Goal: Complete application form: Complete application form

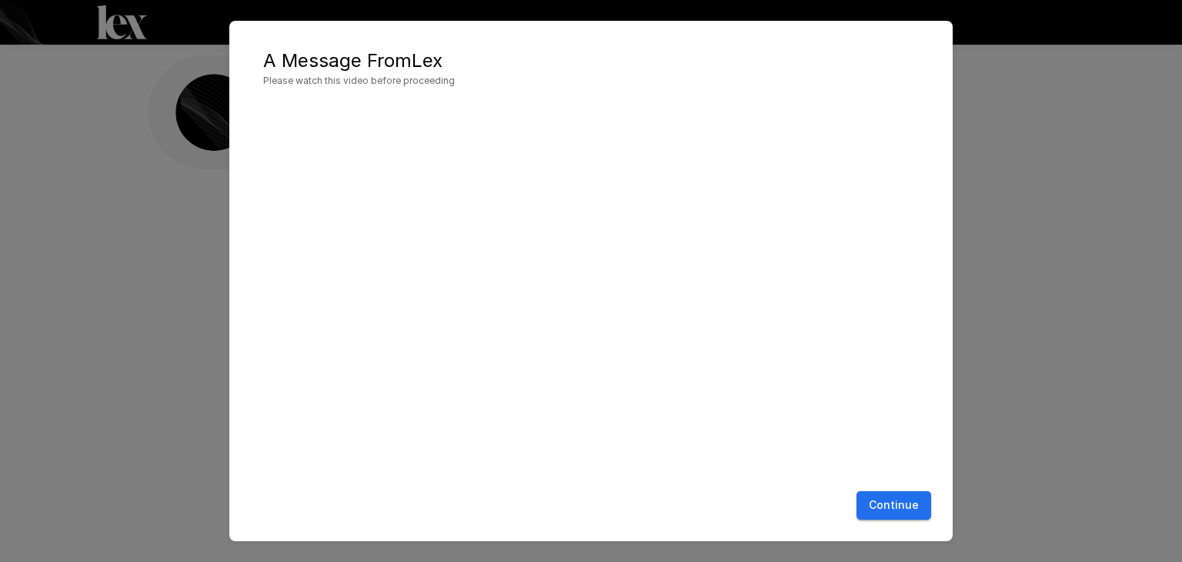
click at [881, 497] on button "Continue" at bounding box center [893, 505] width 75 height 28
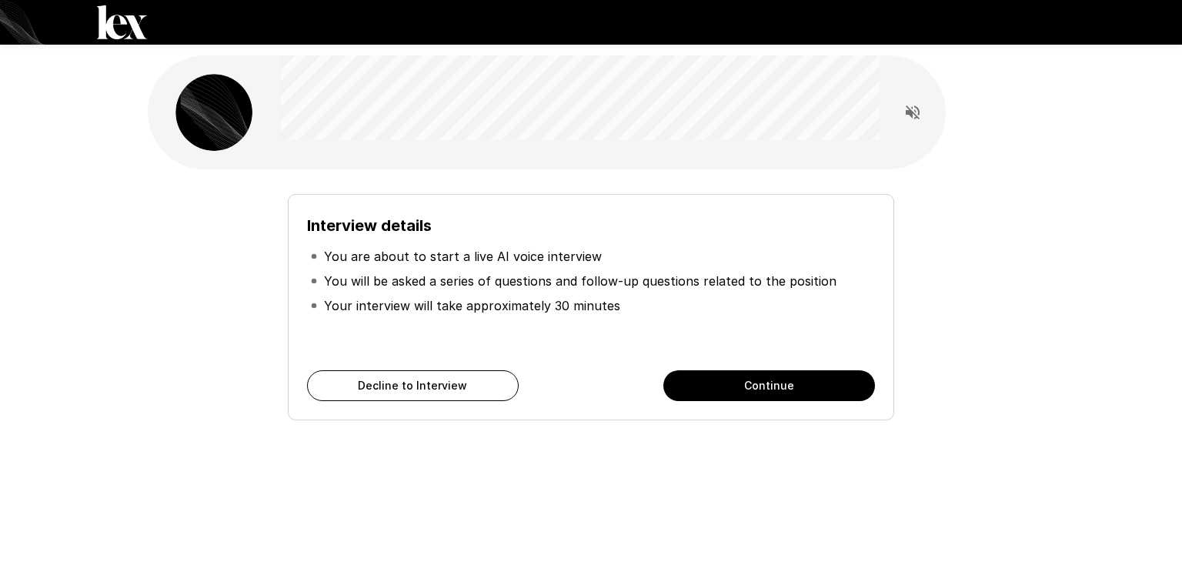
click at [735, 382] on button "Continue" at bounding box center [769, 385] width 212 height 31
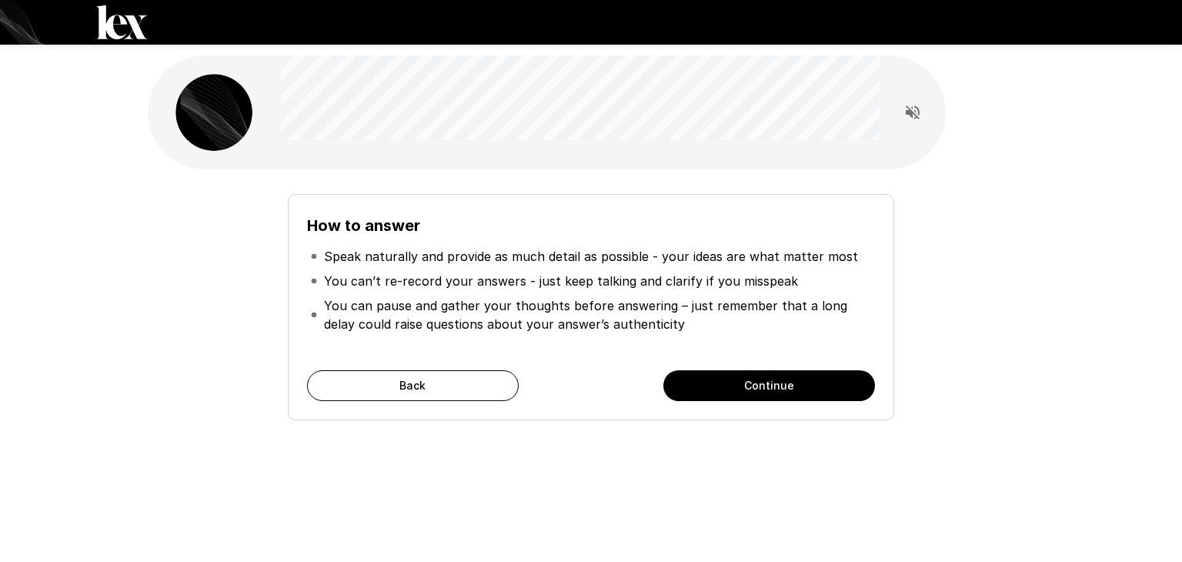
click at [735, 382] on button "Continue" at bounding box center [769, 385] width 212 height 31
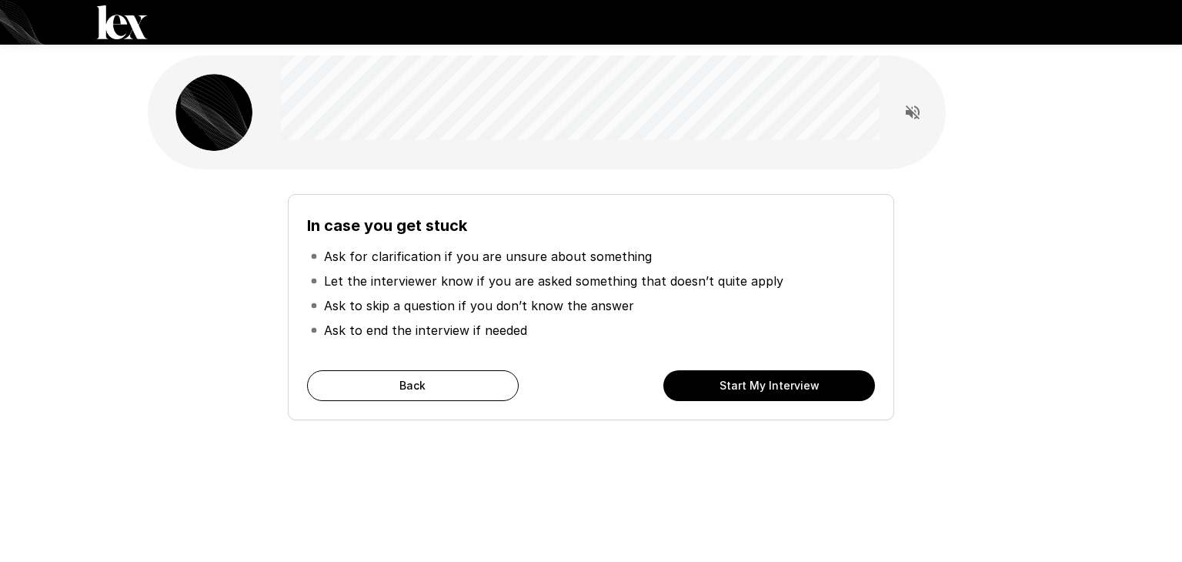
click at [735, 382] on button "Start My Interview" at bounding box center [769, 385] width 212 height 31
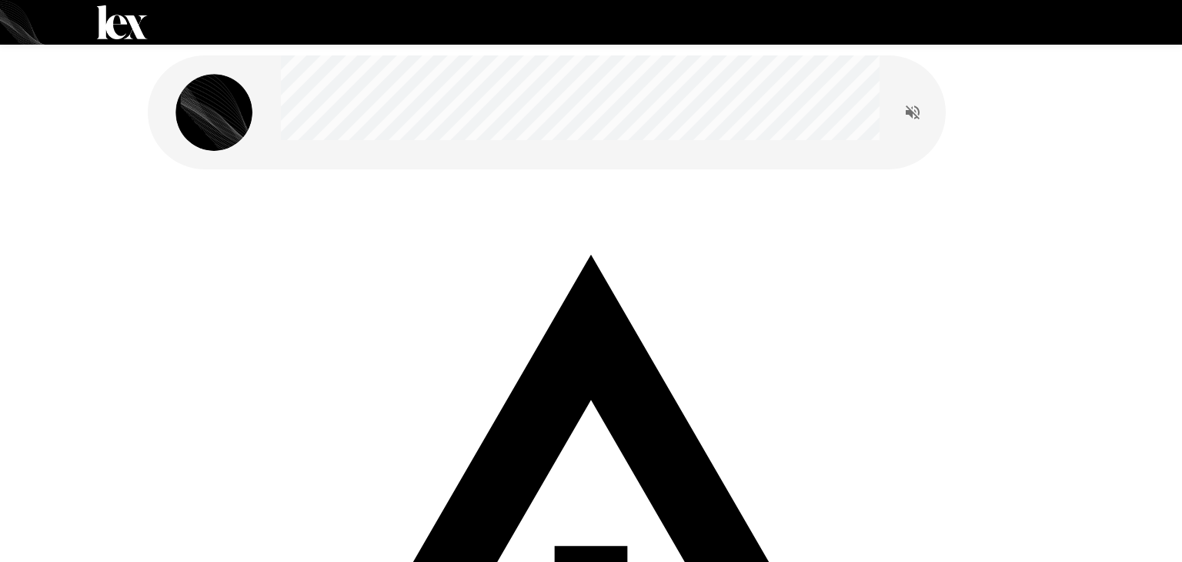
click at [915, 107] on icon "Read questions aloud" at bounding box center [912, 112] width 14 height 14
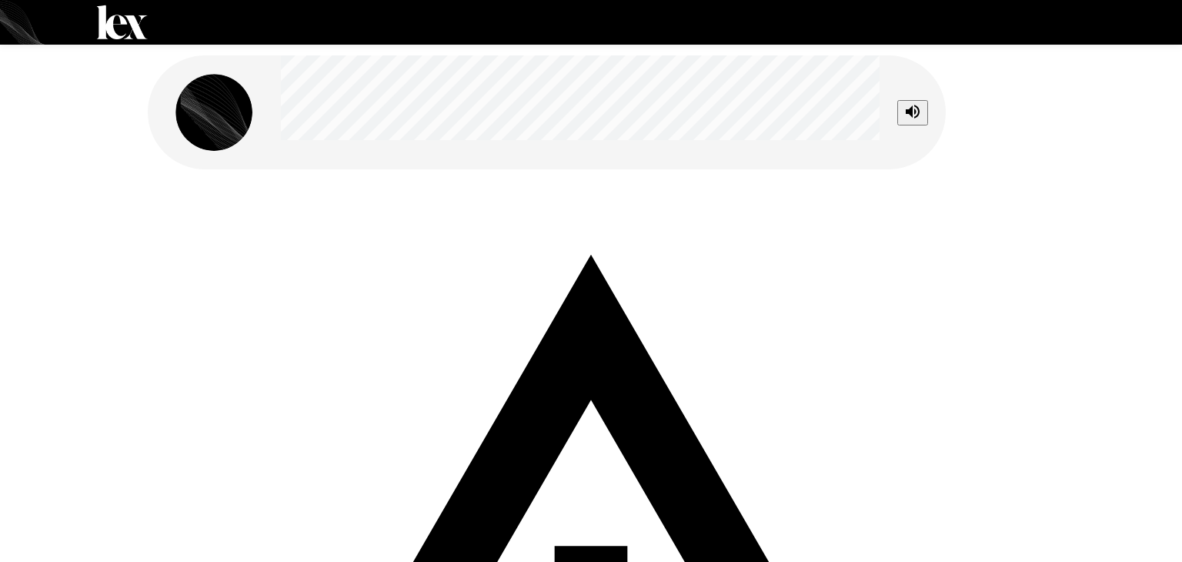
click at [700, 365] on div "Your microphone is disabled. Please enable your microphone and refresh the scre…" at bounding box center [591, 281] width 1182 height 562
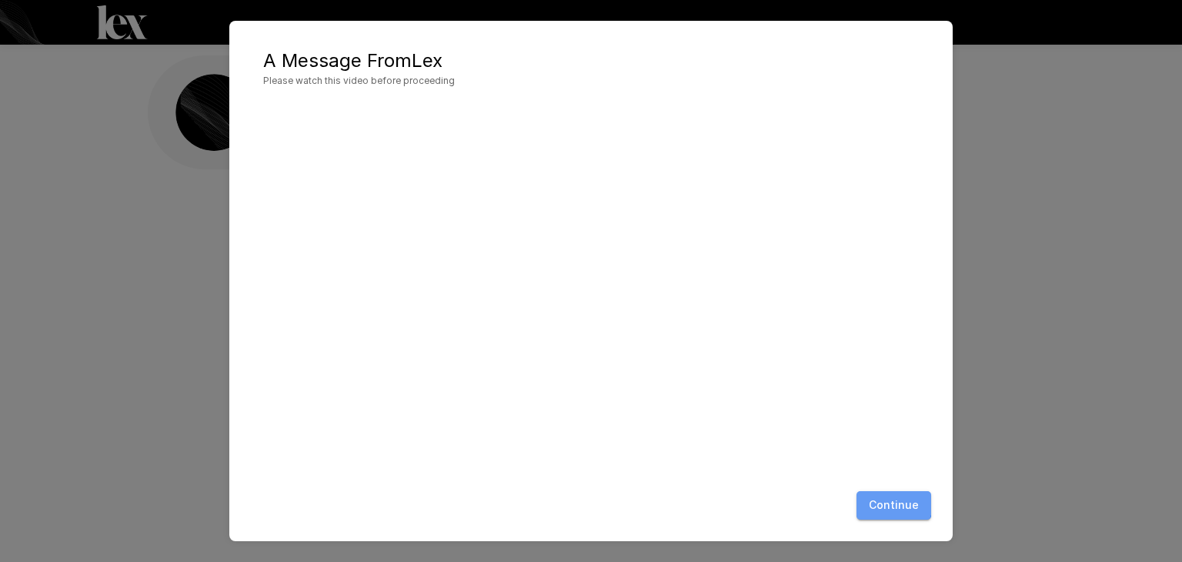
click at [880, 501] on button "Continue" at bounding box center [893, 505] width 75 height 28
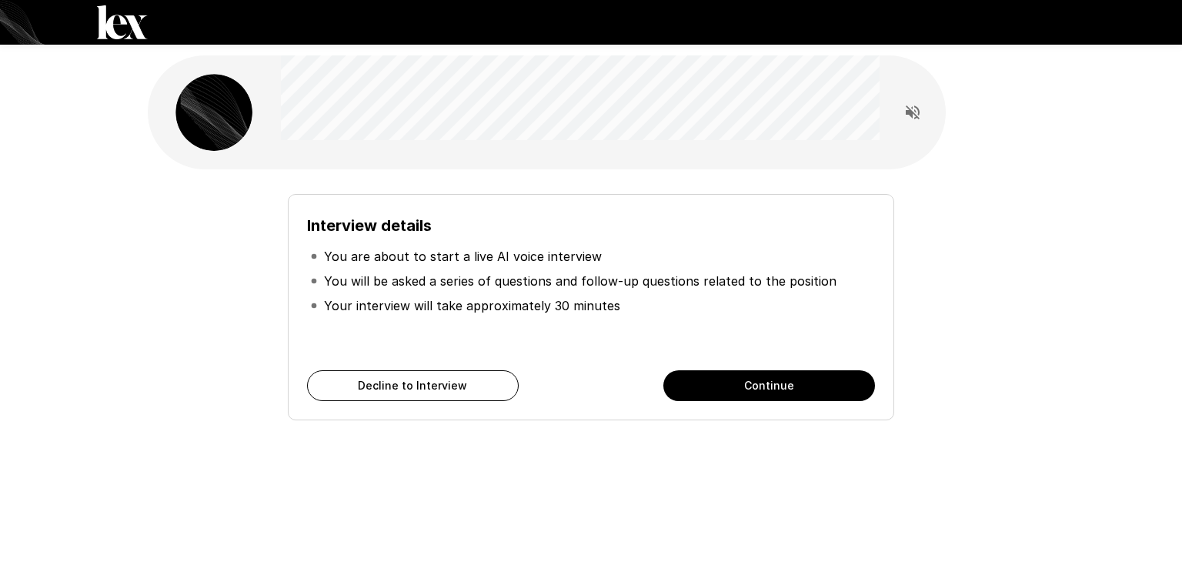
click at [769, 393] on button "Continue" at bounding box center [769, 385] width 212 height 31
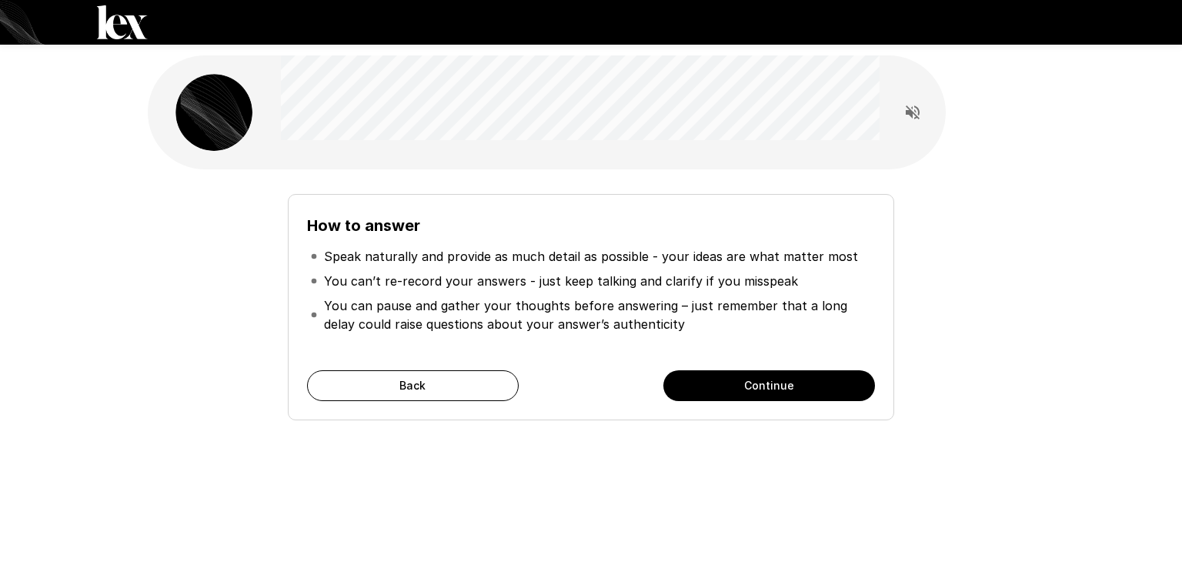
click at [769, 393] on button "Continue" at bounding box center [769, 385] width 212 height 31
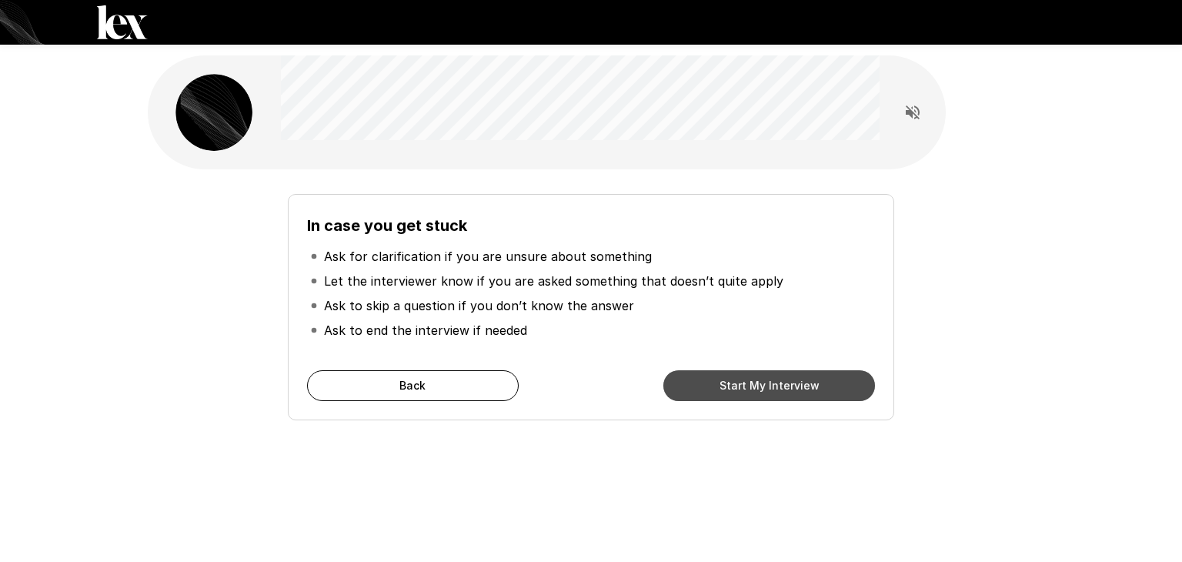
click at [769, 393] on button "Start My Interview" at bounding box center [769, 385] width 212 height 31
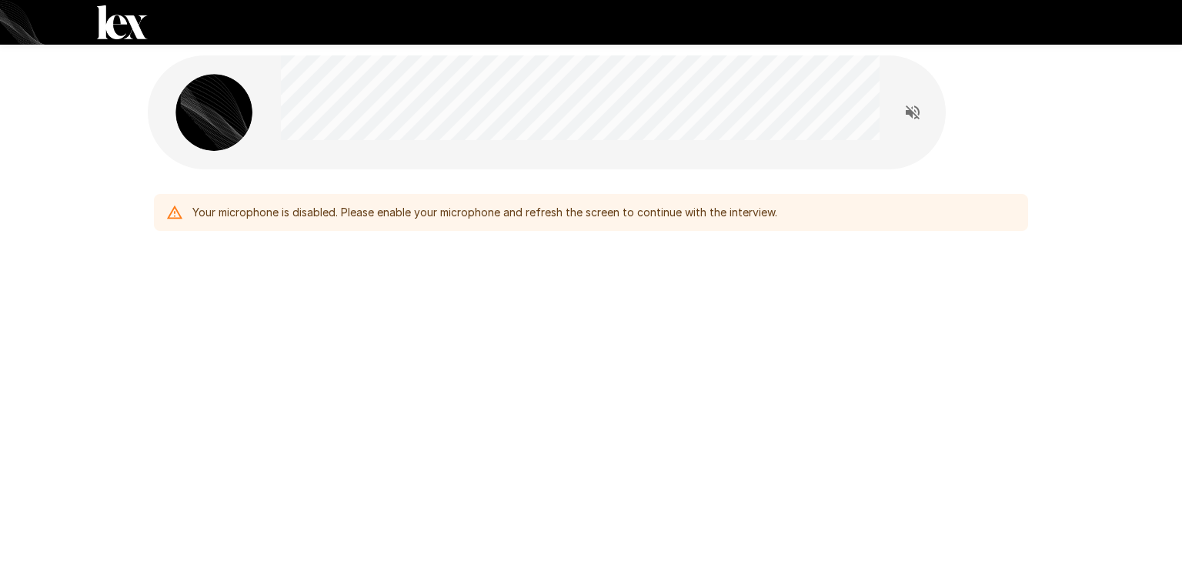
click at [267, 213] on div "Your microphone is disabled. Please enable your microphone and refresh the scre…" at bounding box center [484, 212] width 585 height 28
click at [911, 119] on icon "Read questions aloud" at bounding box center [912, 112] width 18 height 18
click at [452, 225] on div "Your microphone is disabled. Please enable your microphone and refresh the scre…" at bounding box center [484, 212] width 585 height 28
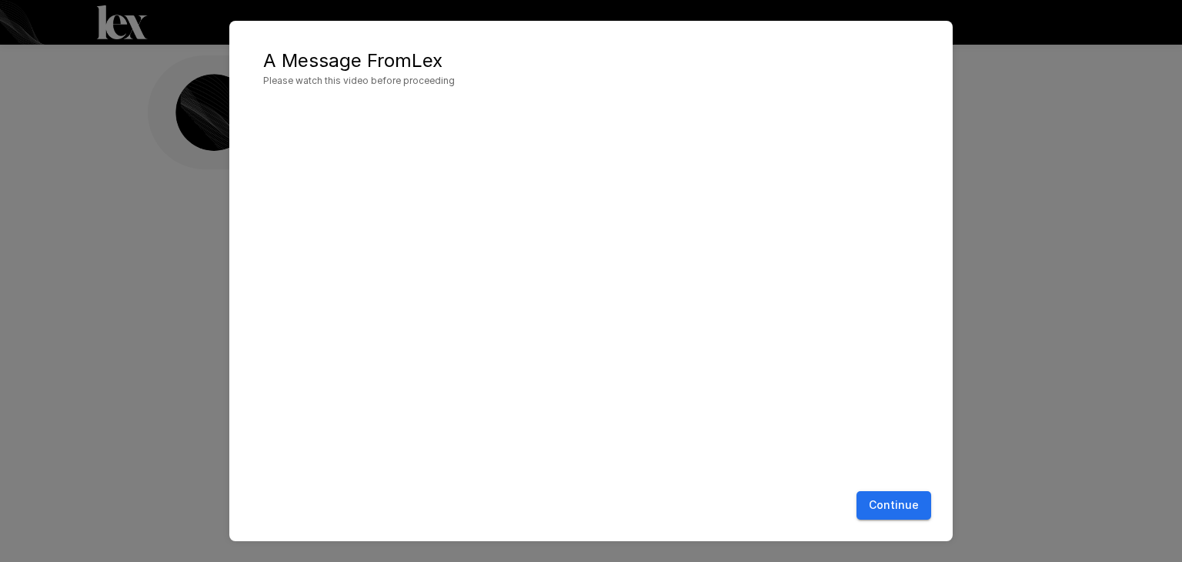
click at [889, 510] on button "Continue" at bounding box center [893, 505] width 75 height 28
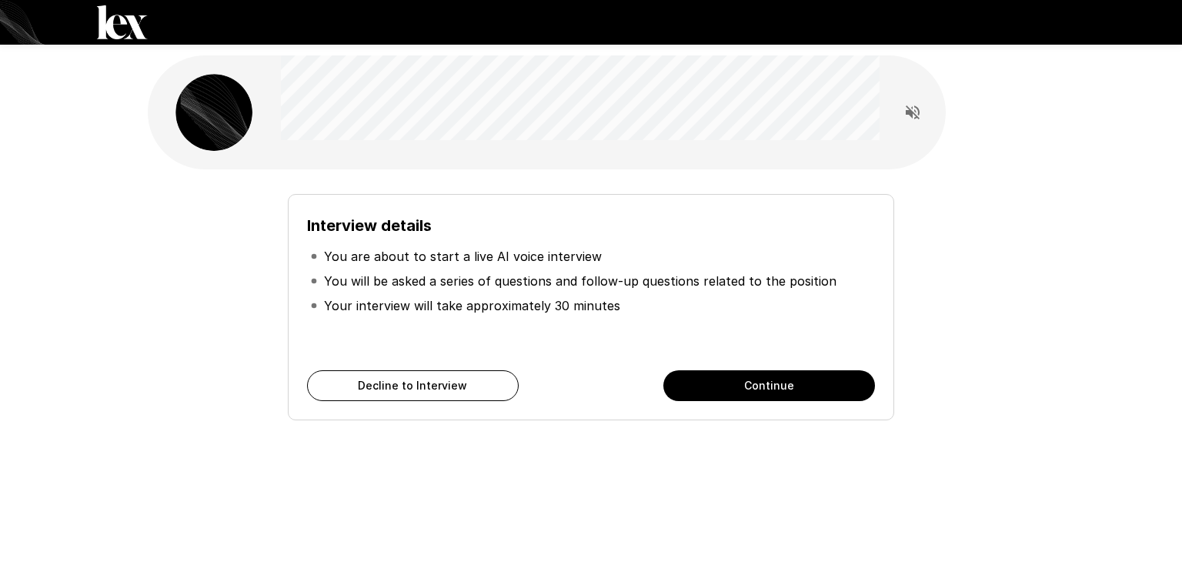
click at [771, 383] on button "Continue" at bounding box center [769, 385] width 212 height 31
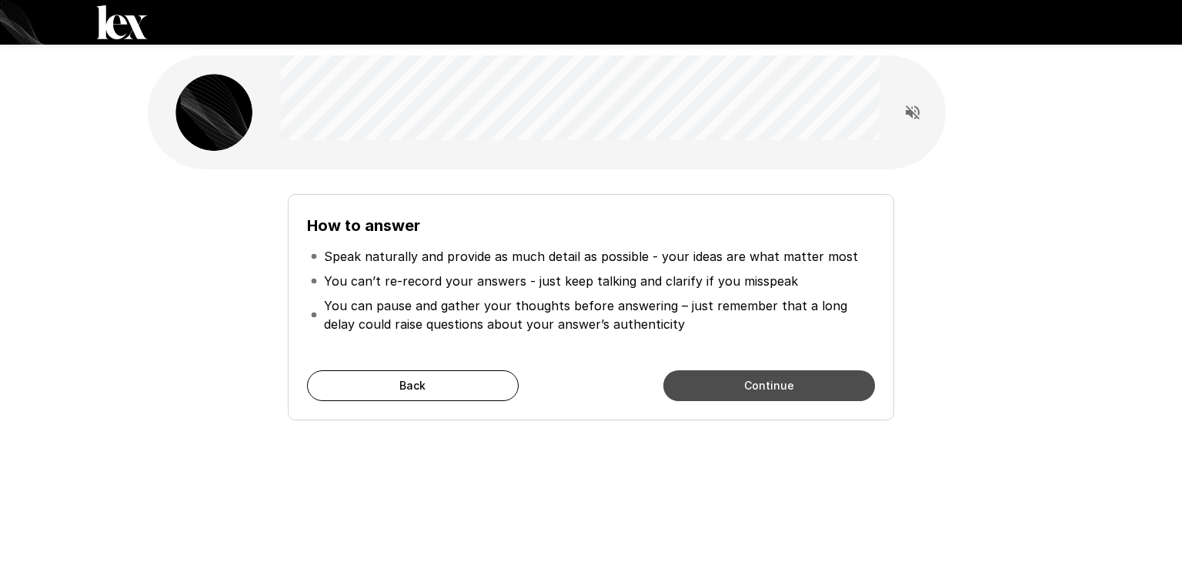
click at [771, 383] on button "Continue" at bounding box center [769, 385] width 212 height 31
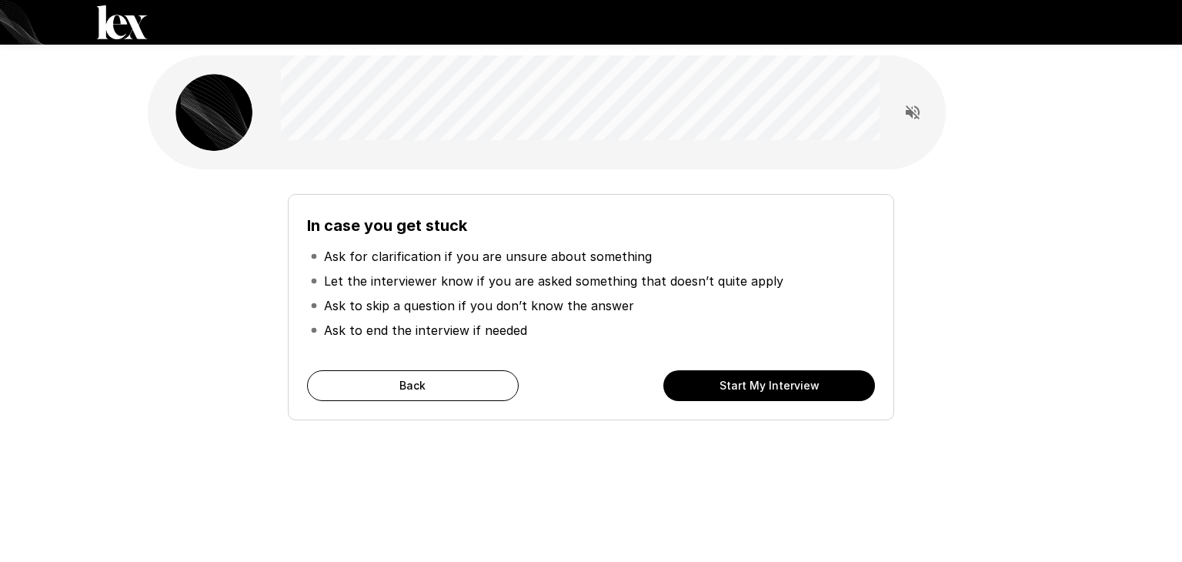
click at [771, 383] on button "Start My Interview" at bounding box center [769, 385] width 212 height 31
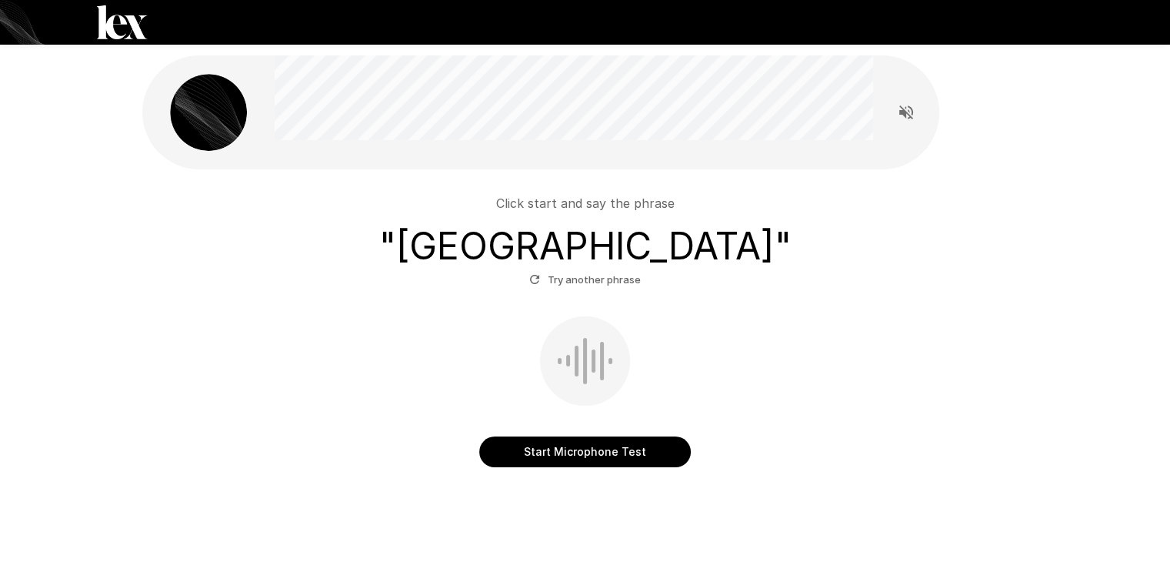
click at [595, 458] on button "Start Microphone Test" at bounding box center [585, 451] width 212 height 31
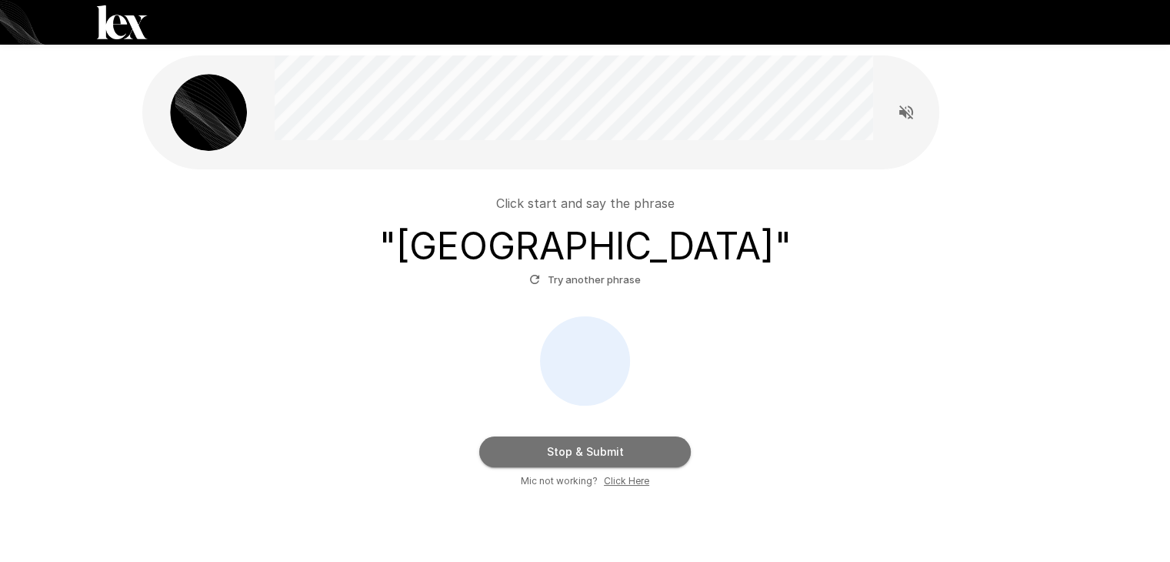
click at [684, 462] on button "Stop & Submit" at bounding box center [585, 451] width 212 height 31
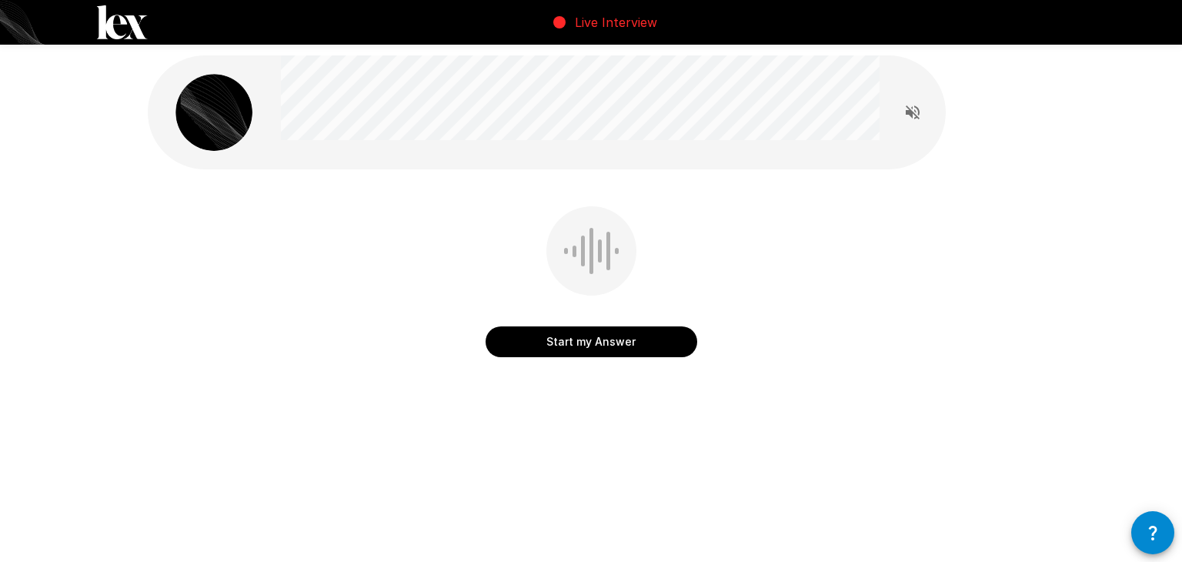
click at [915, 110] on icon "Read questions aloud" at bounding box center [912, 112] width 18 height 18
click at [633, 335] on button "Start my Answer" at bounding box center [591, 341] width 212 height 31
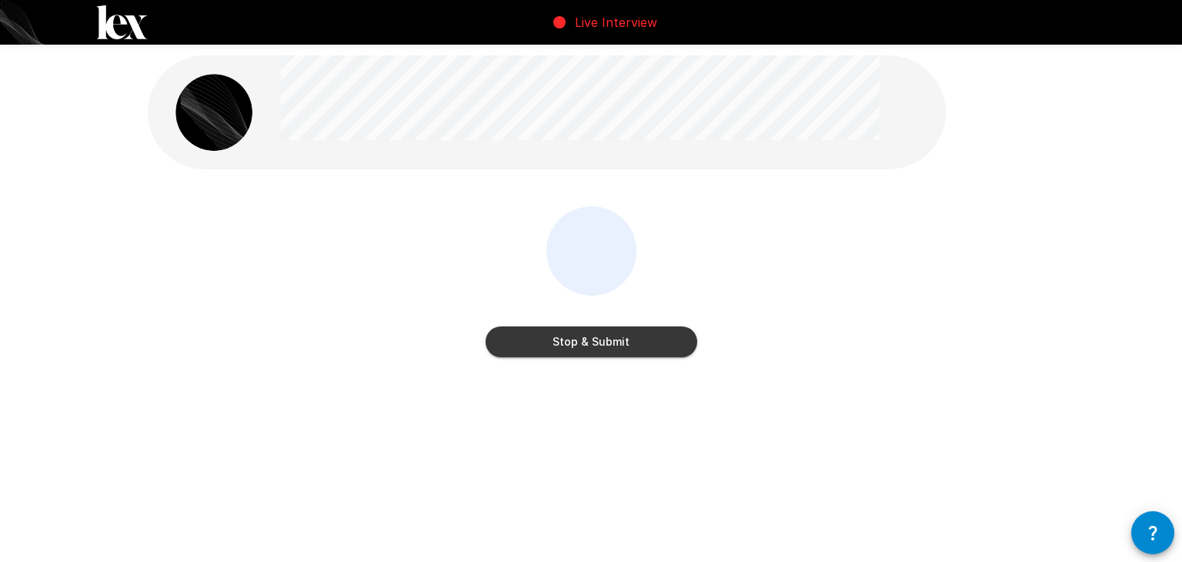
click at [649, 340] on button "Stop & Submit" at bounding box center [591, 341] width 212 height 31
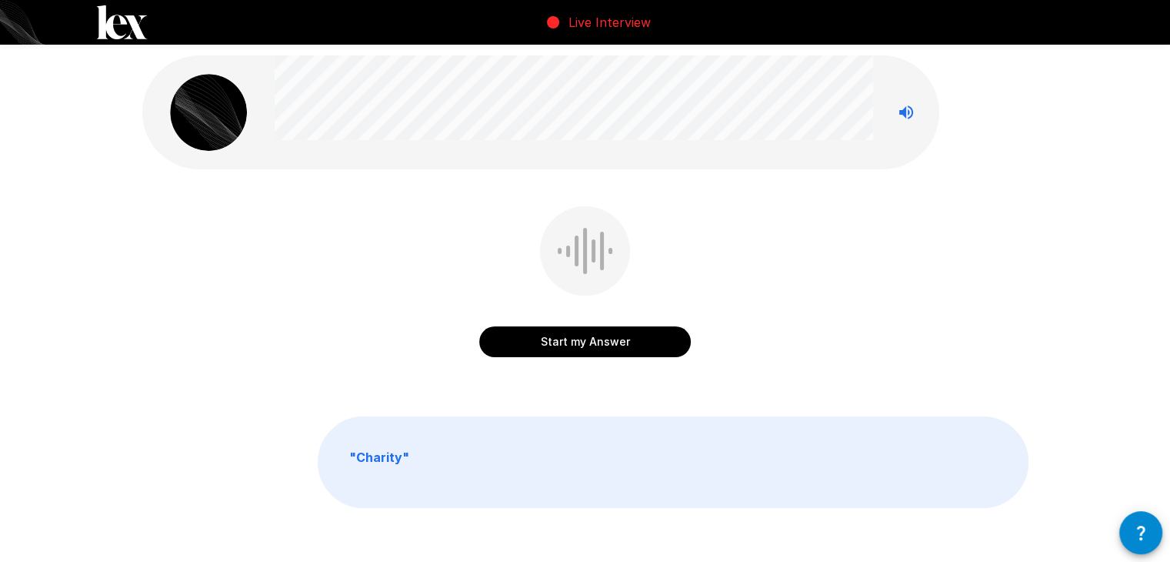
click at [643, 334] on button "Start my Answer" at bounding box center [585, 341] width 212 height 31
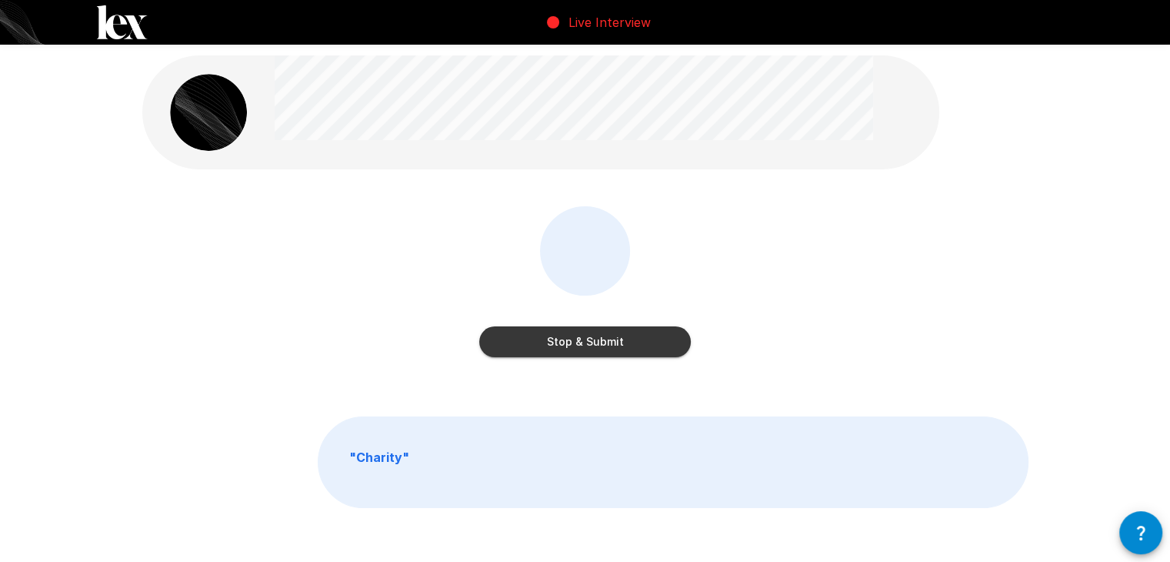
click at [635, 342] on button "Stop & Submit" at bounding box center [585, 341] width 212 height 31
